Goal: Information Seeking & Learning: Learn about a topic

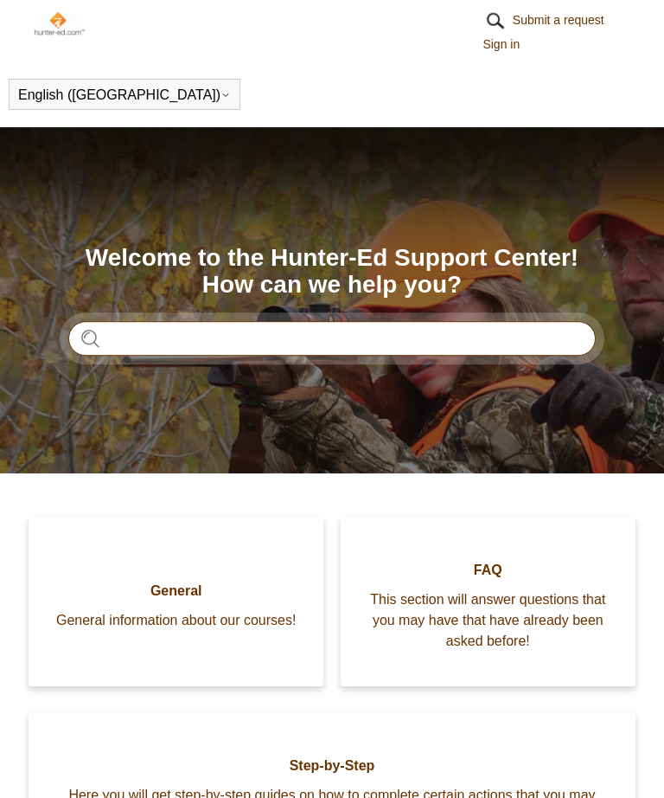
click at [516, 337] on input "Search" at bounding box center [332, 338] width 528 height 35
type input "**********"
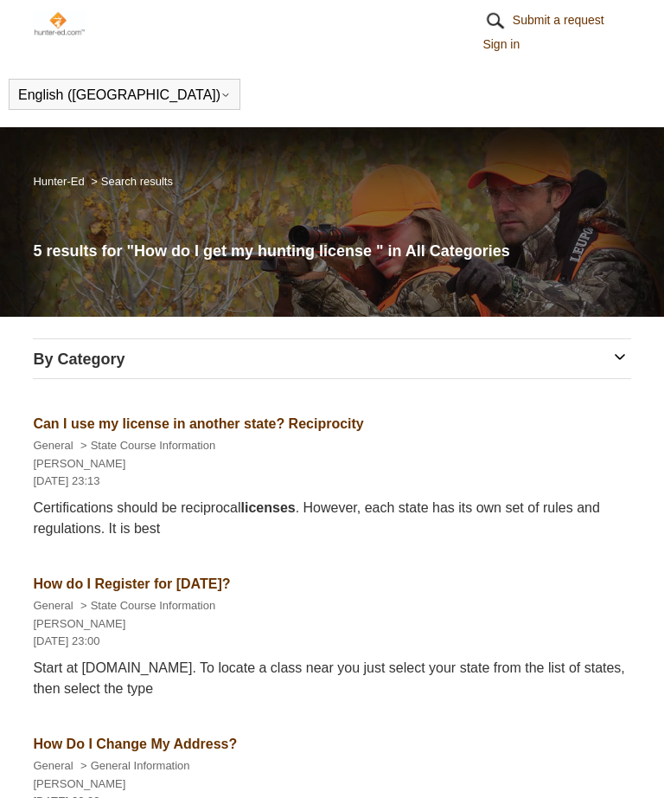
click at [621, 348] on h3 "By Category" at bounding box center [332, 359] width 598 height 23
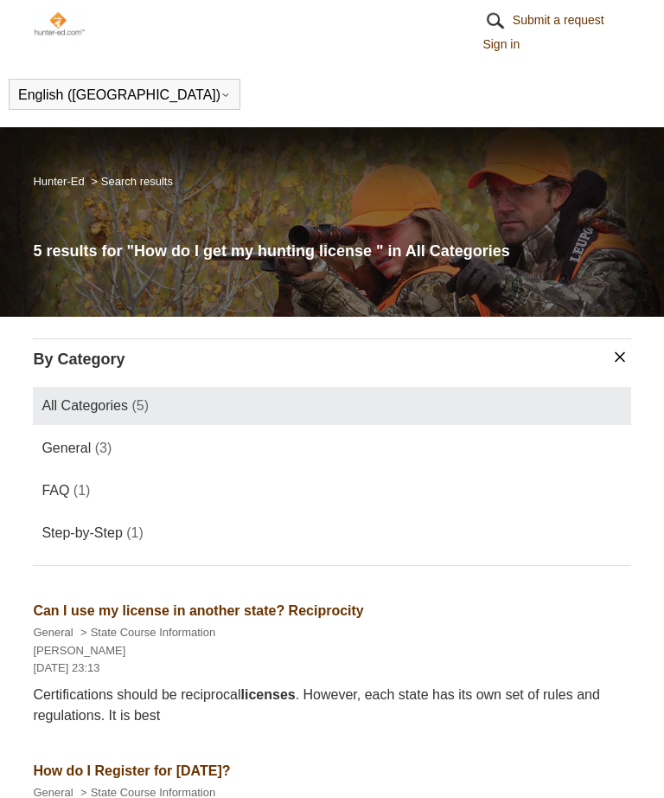
click at [59, 440] on span "General" at bounding box center [66, 447] width 49 height 15
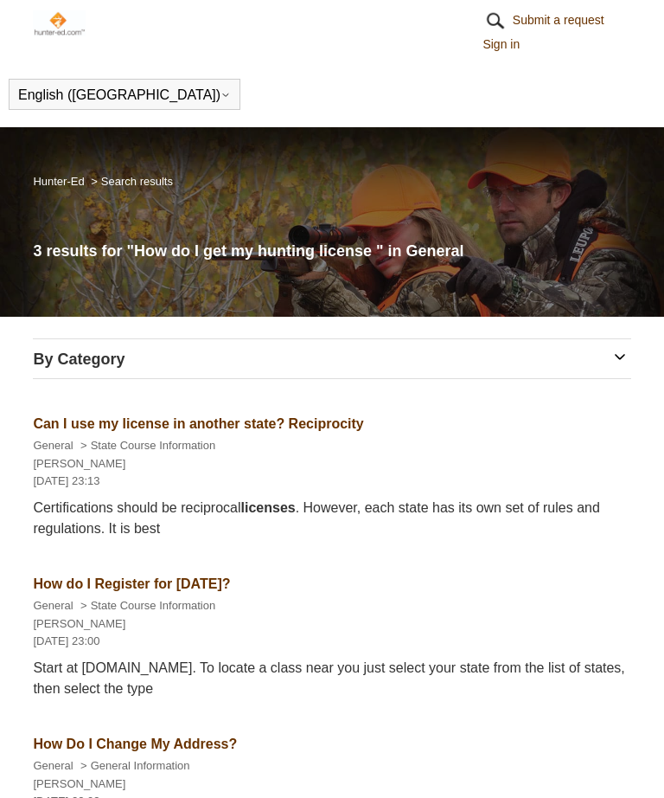
click at [626, 351] on h3 "By Category" at bounding box center [332, 359] width 598 height 23
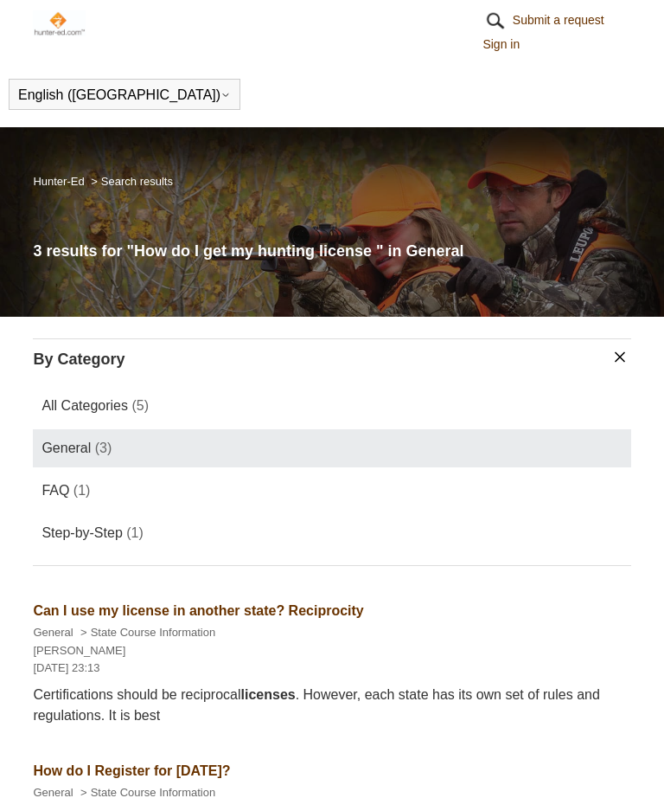
click at [61, 486] on span "FAQ" at bounding box center [56, 490] width 28 height 15
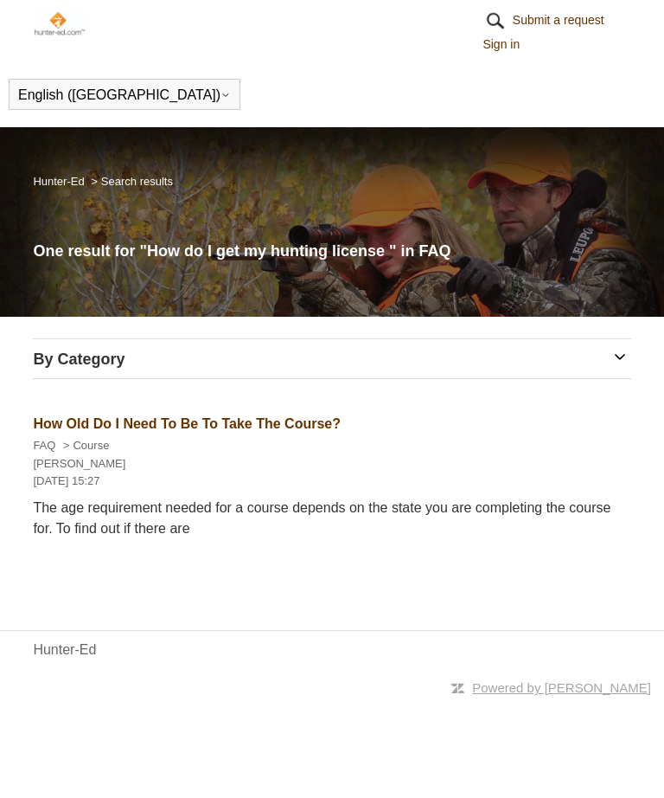
click at [627, 356] on h3 "By Category" at bounding box center [332, 359] width 598 height 23
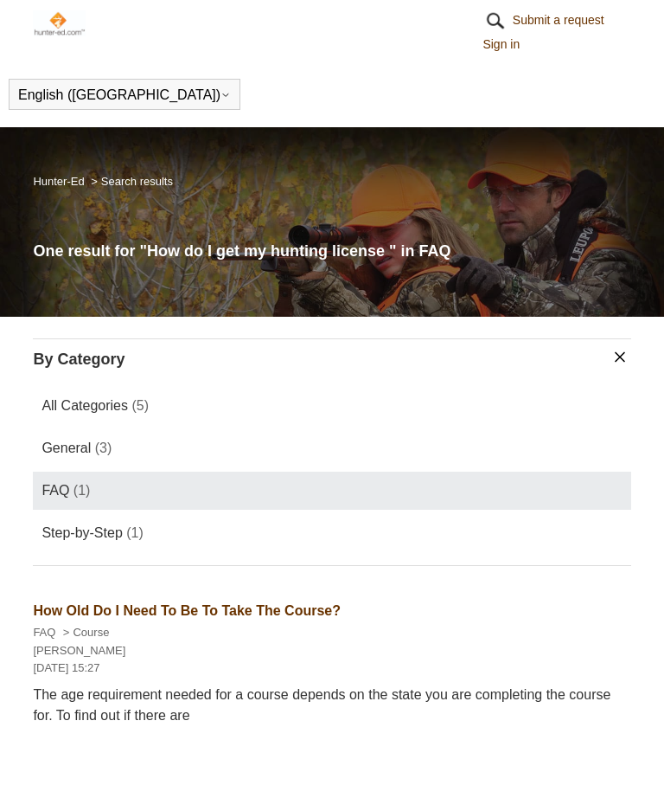
click at [50, 538] on span "Step-by-Step" at bounding box center [82, 532] width 80 height 15
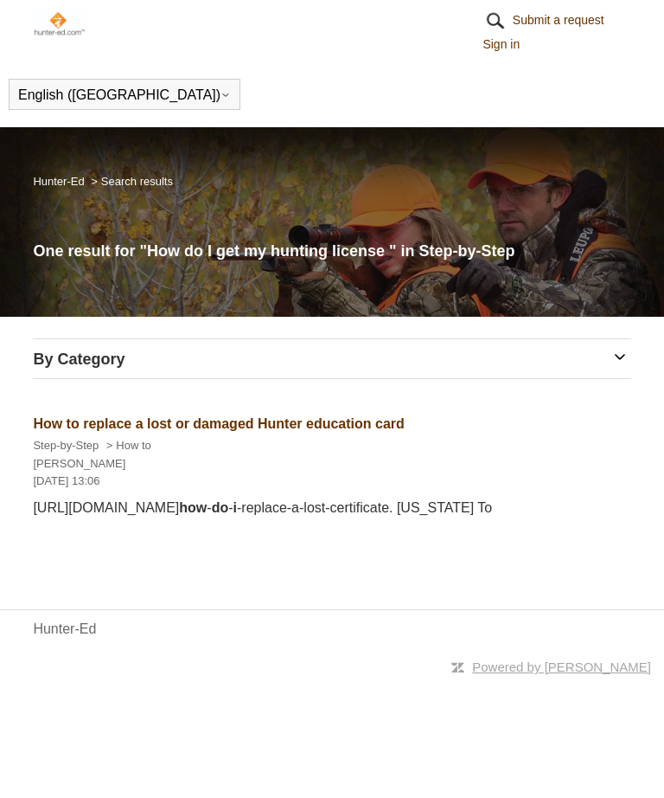
click at [622, 362] on h3 "By Category" at bounding box center [332, 359] width 598 height 23
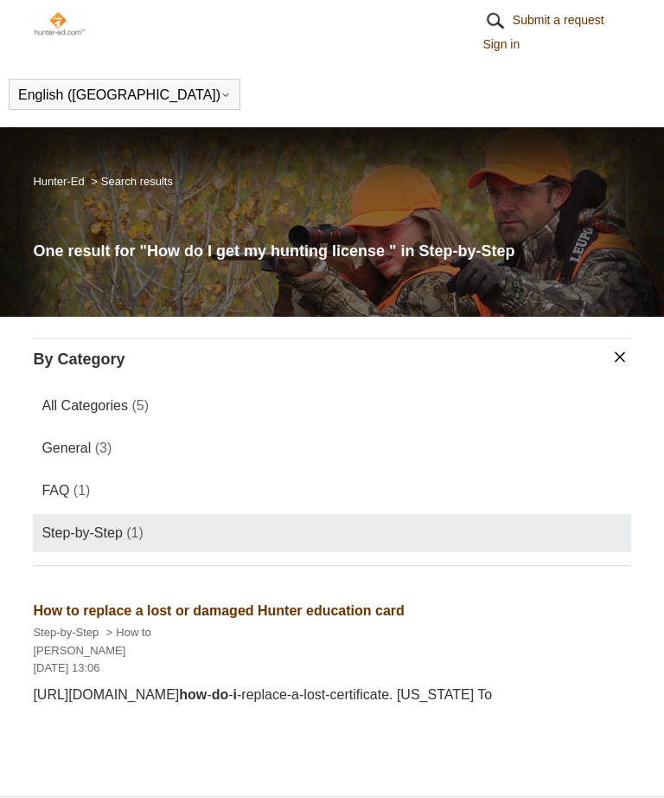
click at [74, 176] on link "Hunter-Ed" at bounding box center [58, 181] width 51 height 13
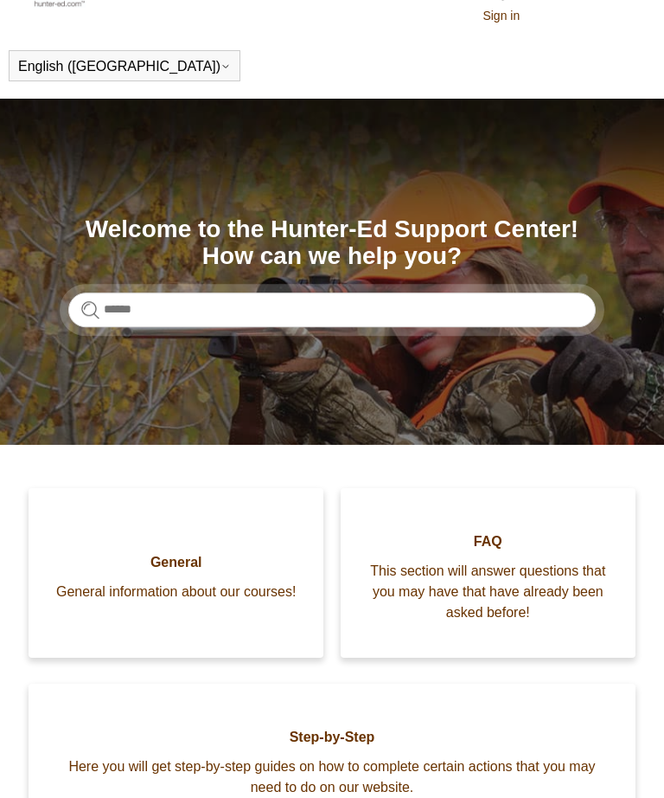
scroll to position [39, 0]
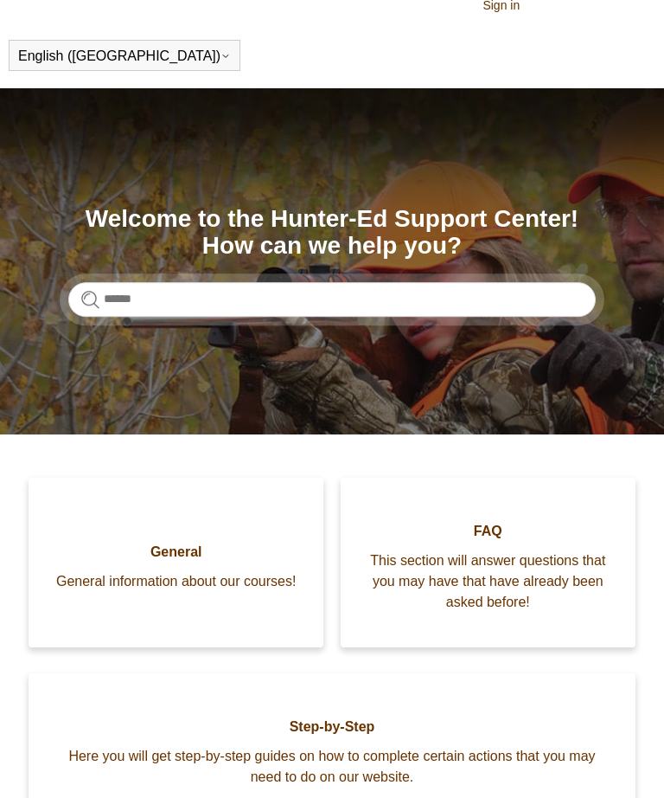
click at [119, 571] on span "General information about our courses!" at bounding box center [176, 581] width 243 height 21
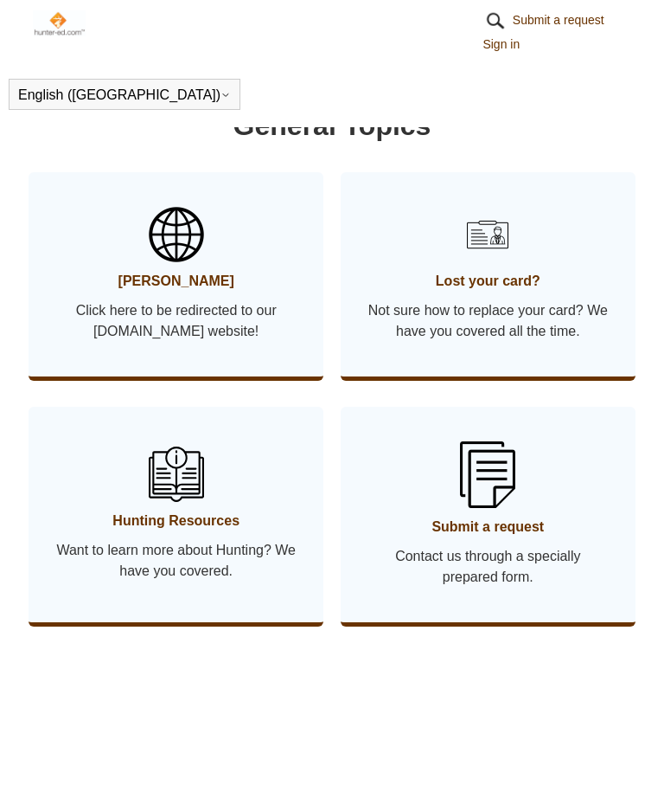
scroll to position [1359, 0]
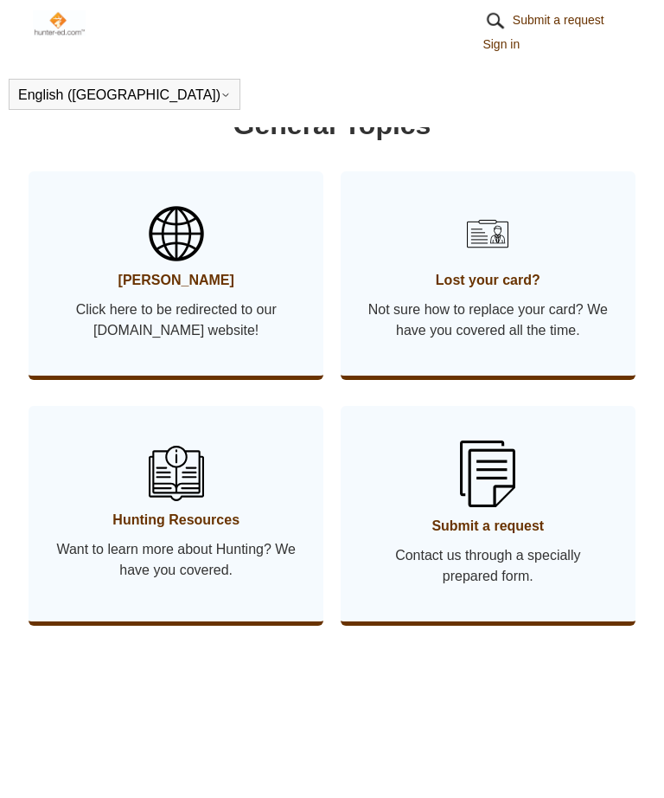
click at [84, 319] on span "Click here to be redirected to our [DOMAIN_NAME] website!" at bounding box center [176, 320] width 243 height 42
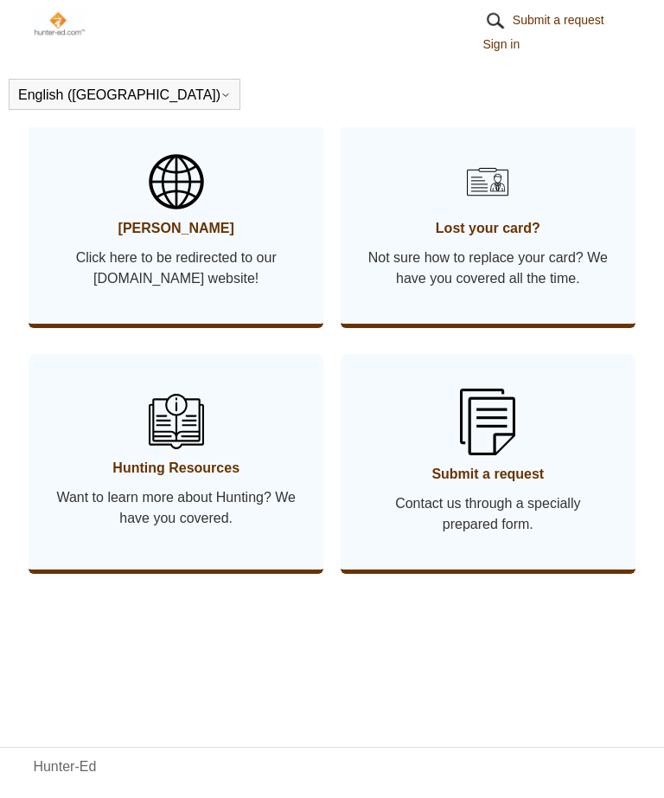
scroll to position [1414, 0]
